Goal: Find specific page/section: Find specific page/section

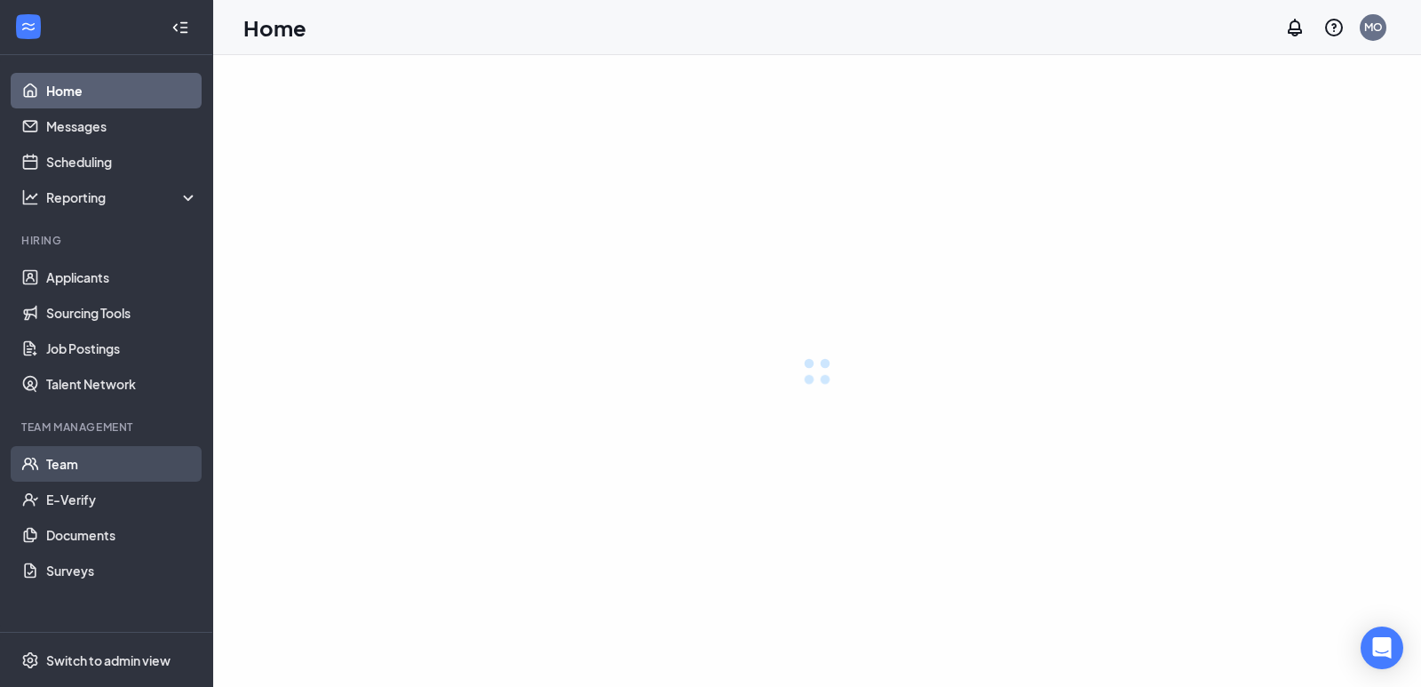
click at [63, 473] on link "Team" at bounding box center [122, 464] width 152 height 36
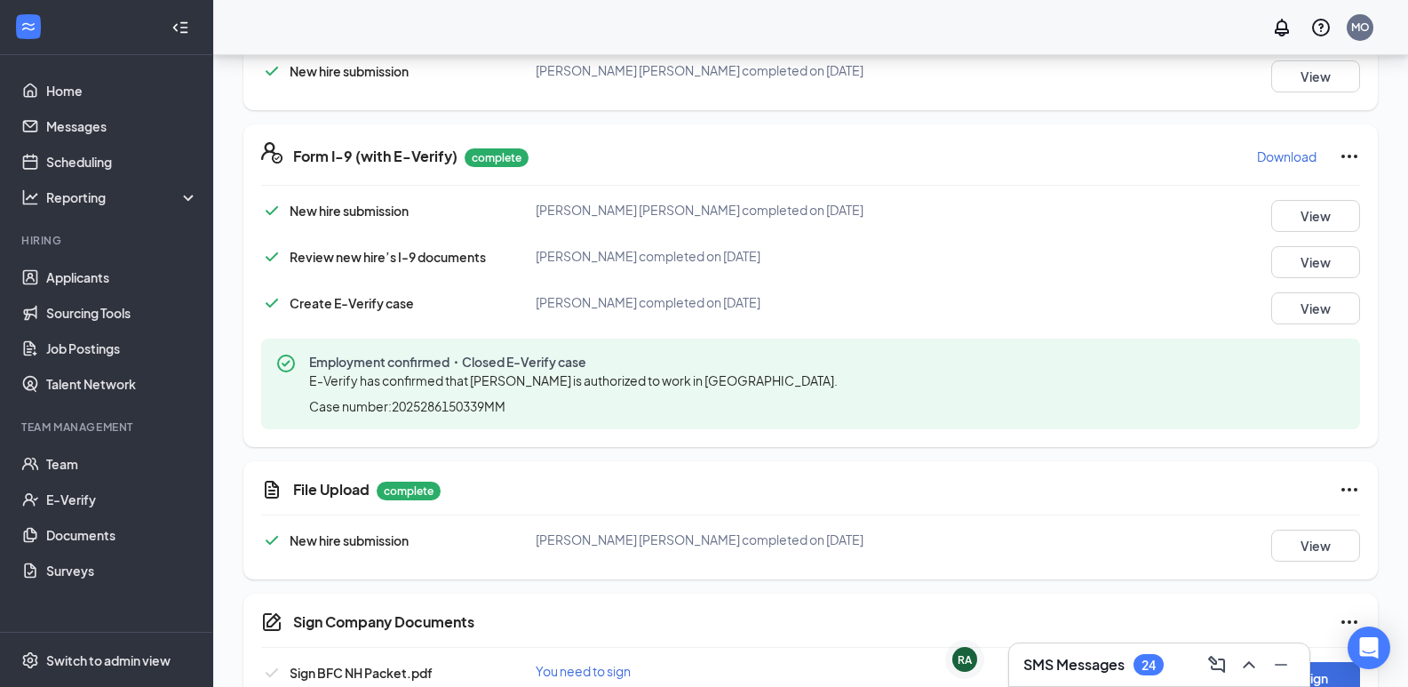
scroll to position [643, 0]
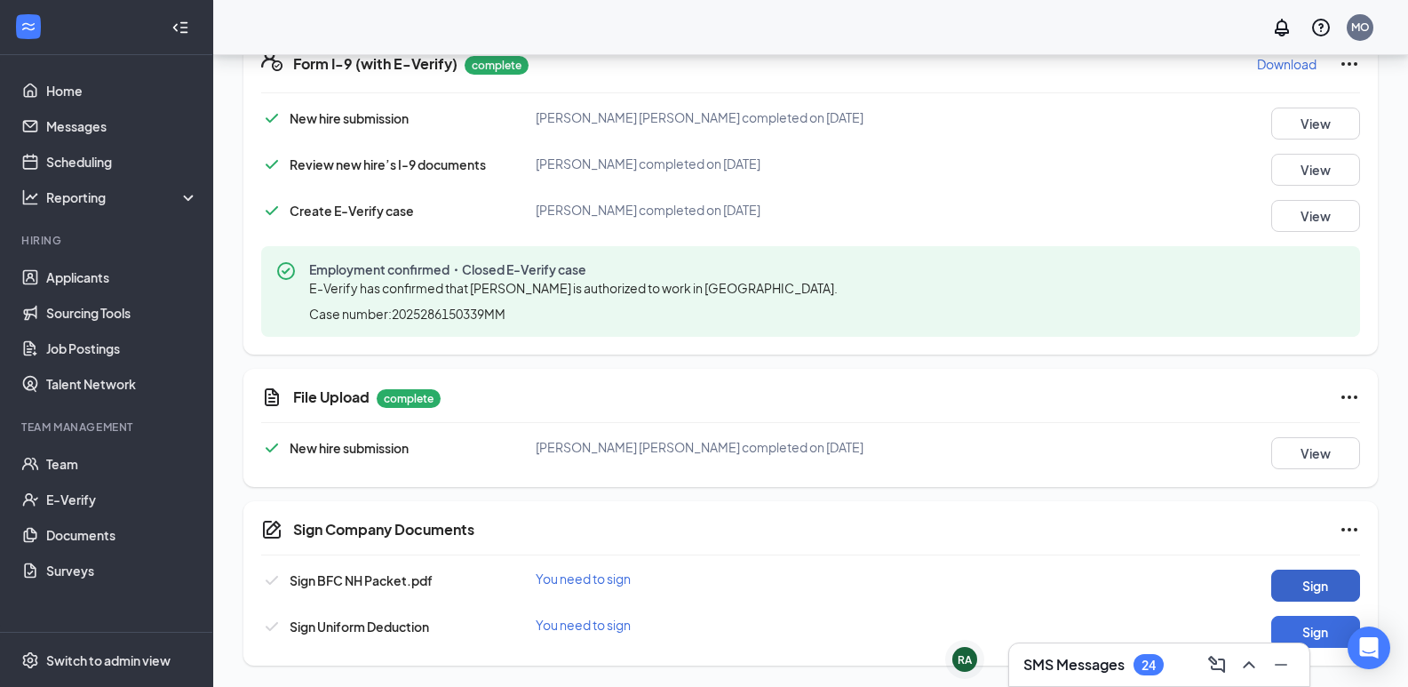
click at [1339, 586] on button "Sign" at bounding box center [1315, 585] width 89 height 32
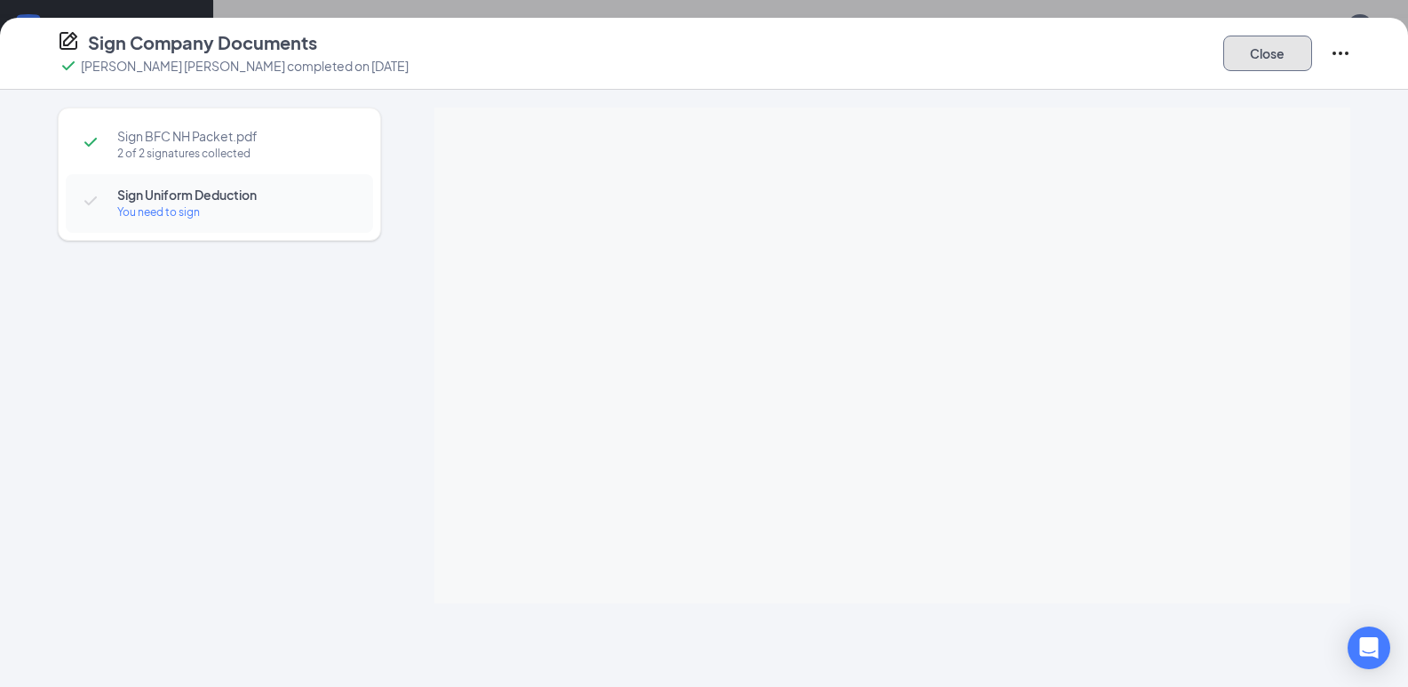
click at [1288, 50] on button "Close" at bounding box center [1267, 54] width 89 height 36
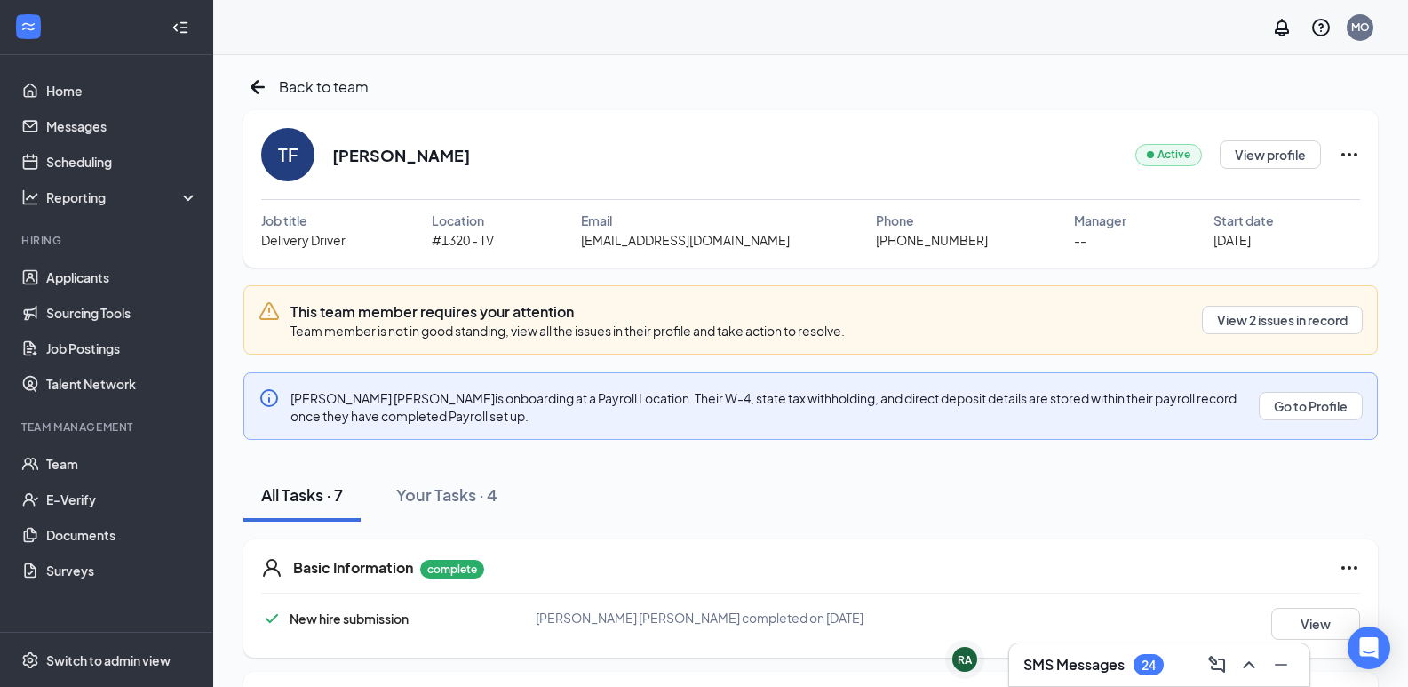
scroll to position [0, 0]
